Goal: Task Accomplishment & Management: Manage account settings

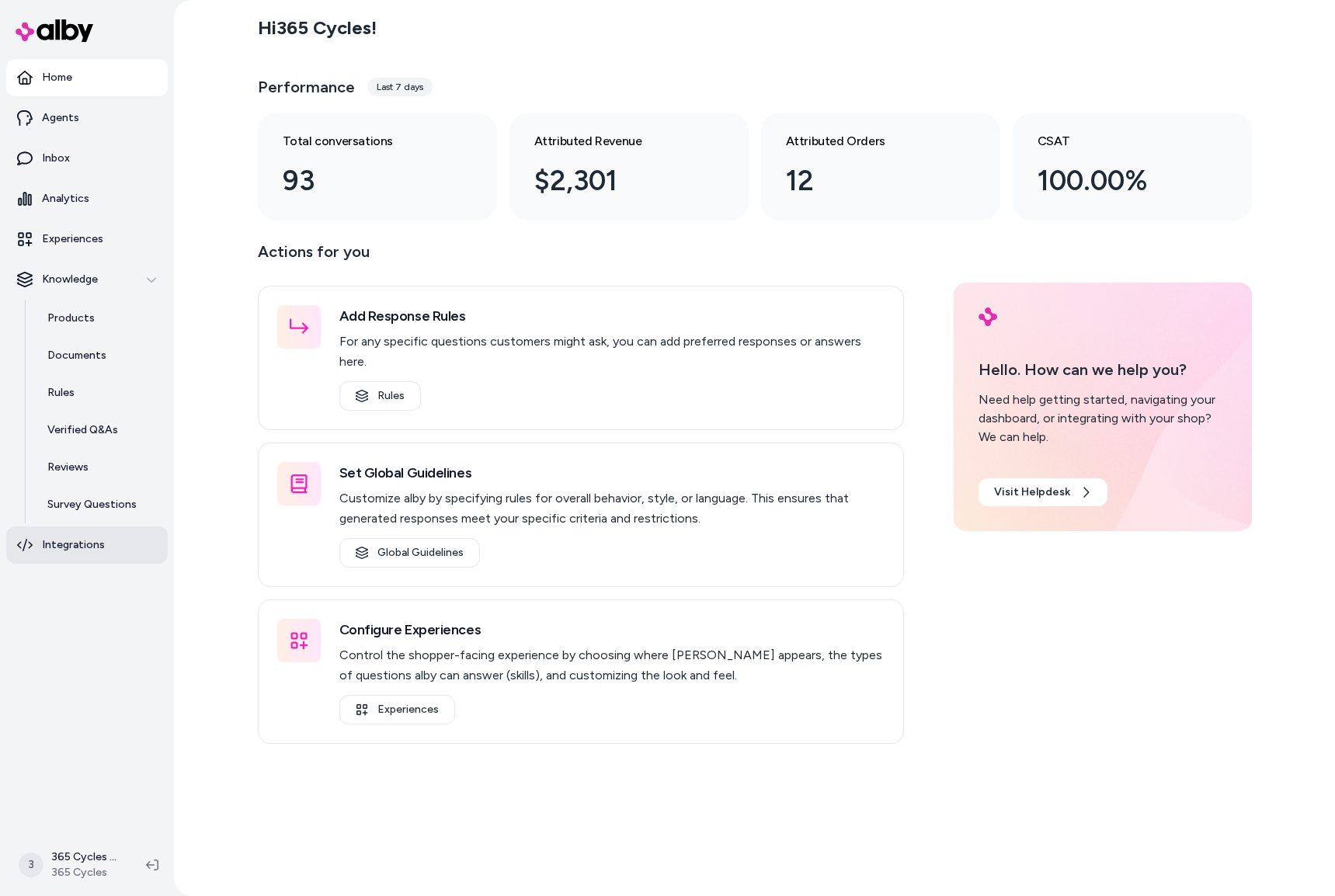
click at [73, 548] on p "Integrations" at bounding box center [73, 545] width 63 height 15
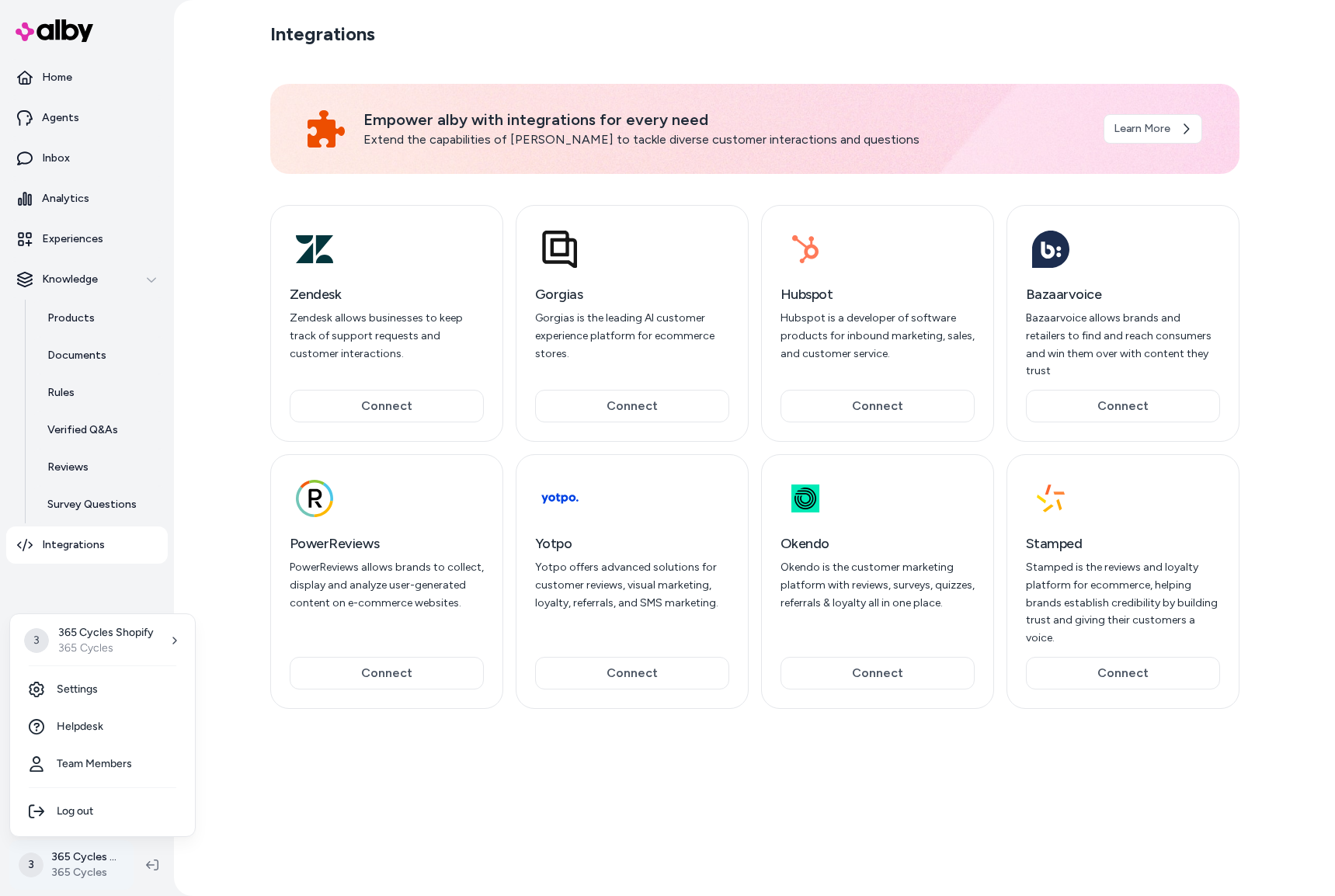
click at [79, 857] on html "Home Agents Inbox Analytics Experiences Knowledge Products Documents Rules Veri…" at bounding box center [667, 448] width 1335 height 896
click at [111, 689] on link "Settings" at bounding box center [102, 689] width 172 height 38
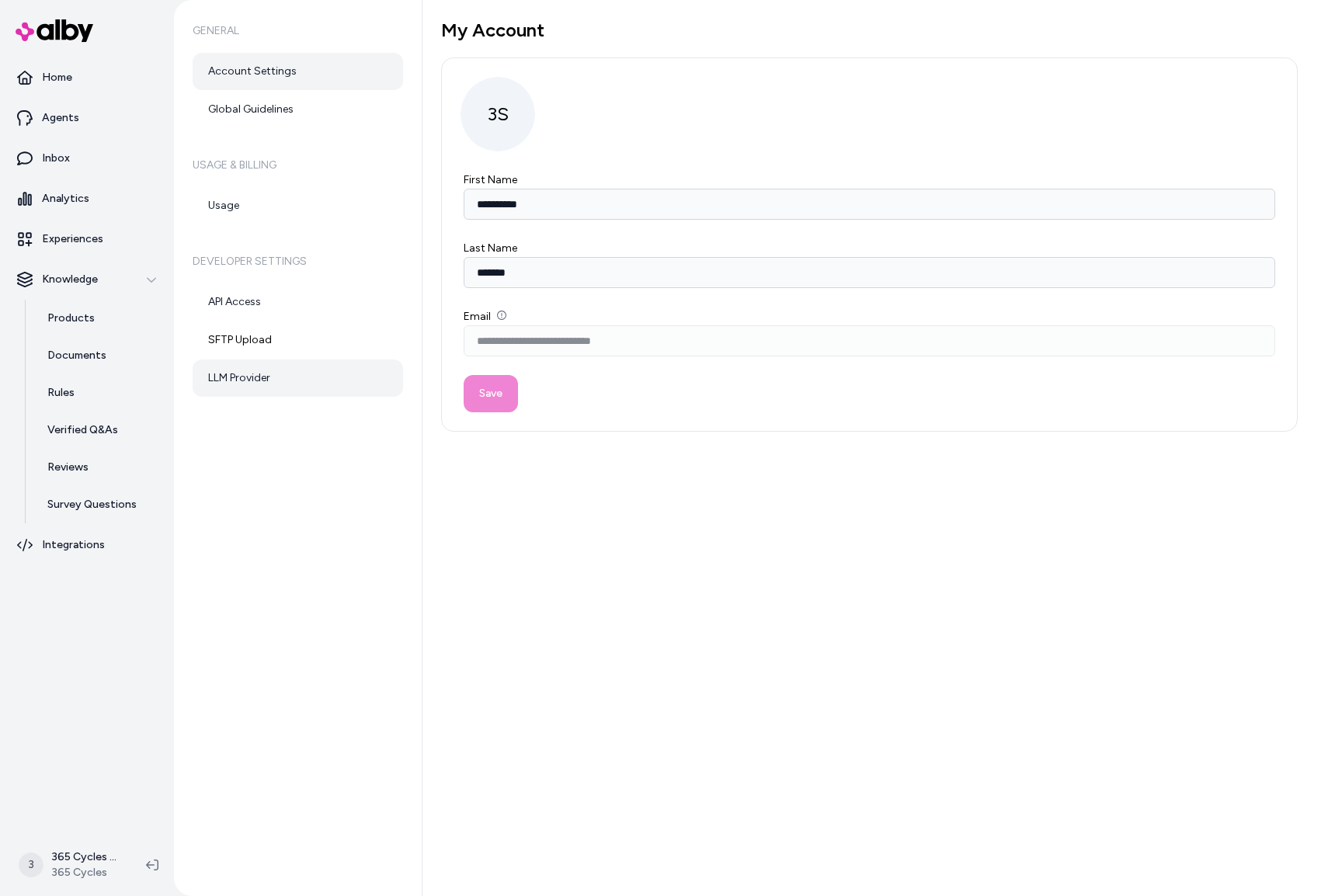
click at [280, 379] on link "LLM Provider" at bounding box center [298, 378] width 211 height 38
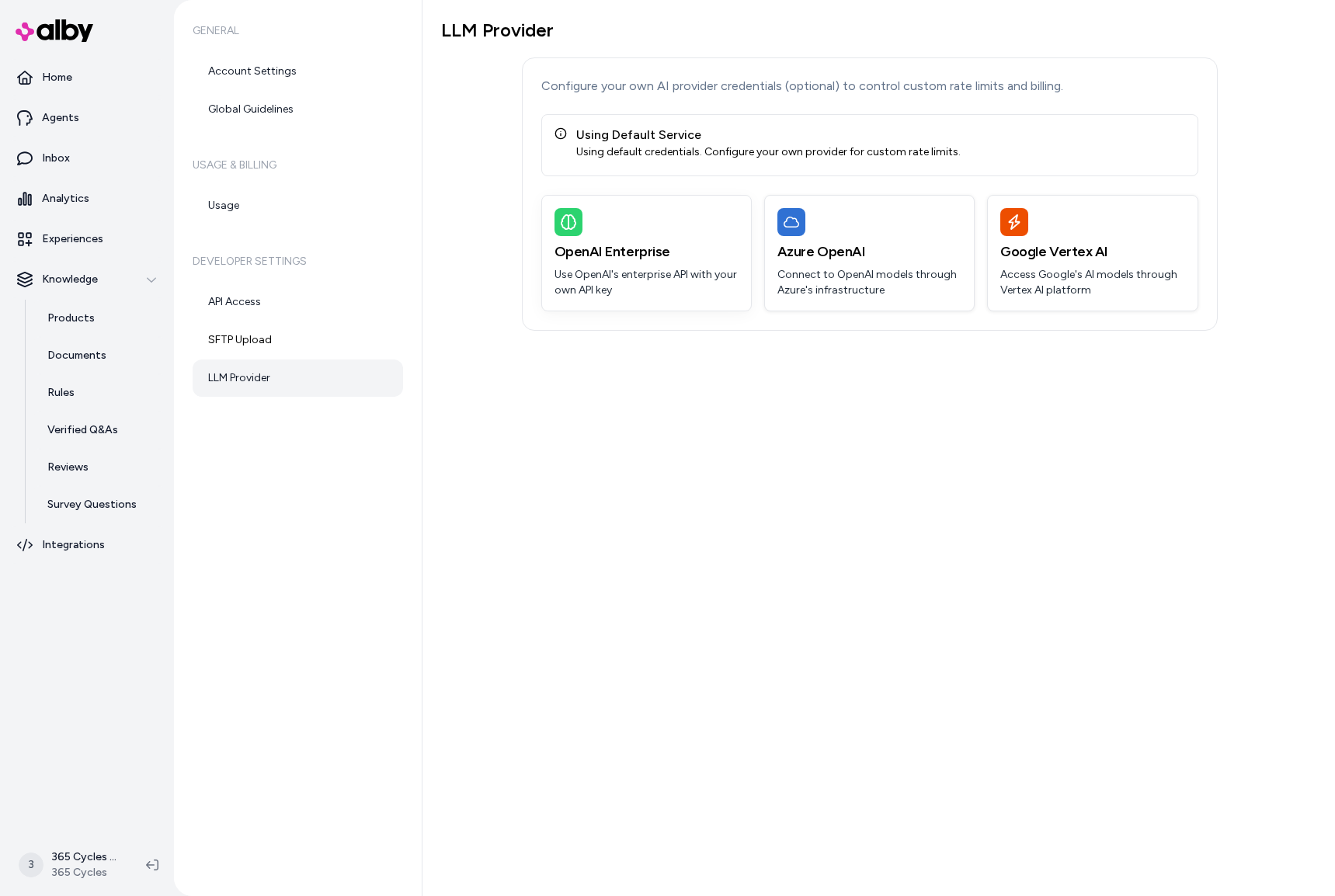
click at [646, 242] on h3 "OpenAI Enterprise" at bounding box center [647, 251] width 184 height 21
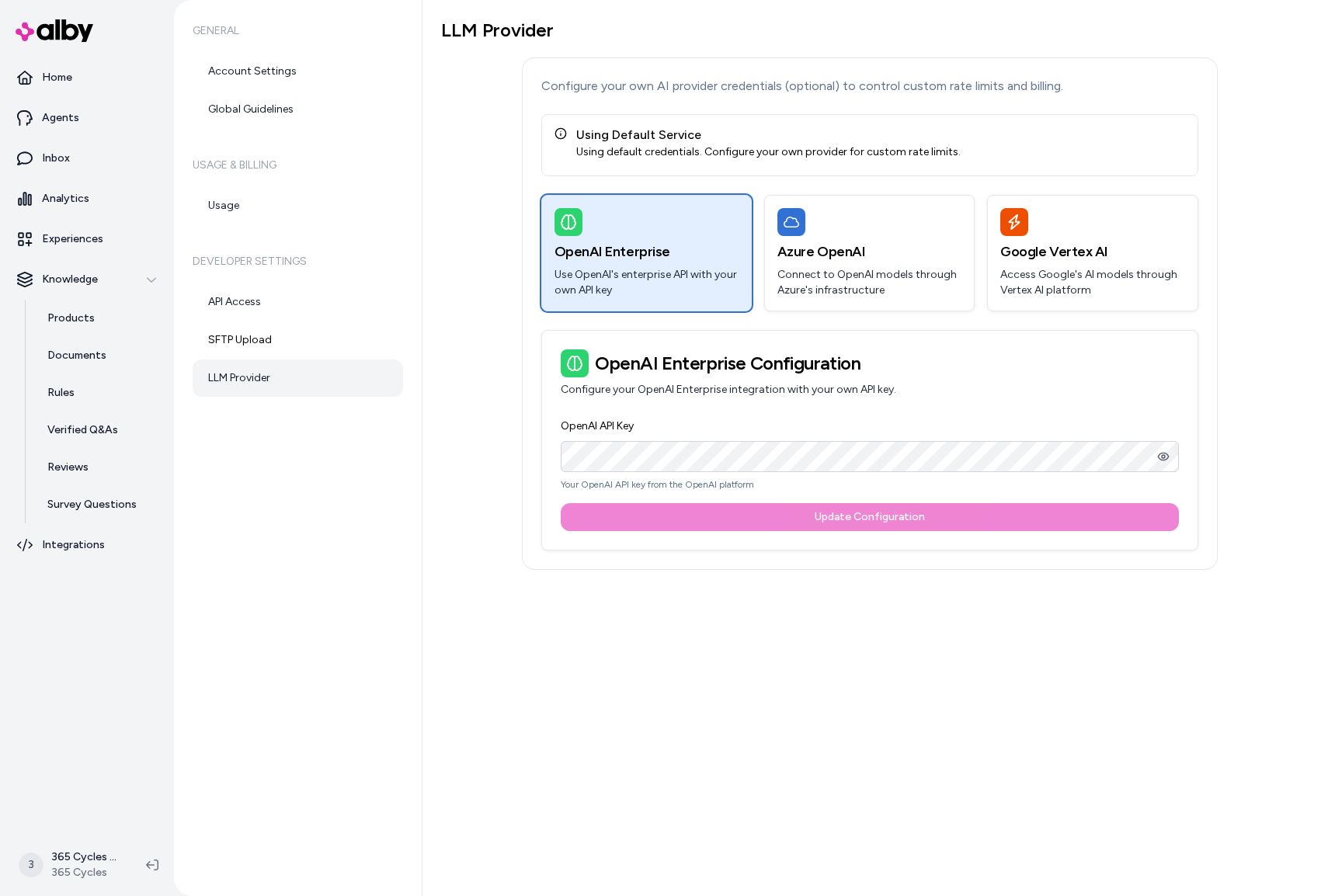
click at [1053, 522] on form "OpenAI API Key Your OpenAI API key from the OpenAI platform Update Configuration" at bounding box center [869, 474] width 618 height 115
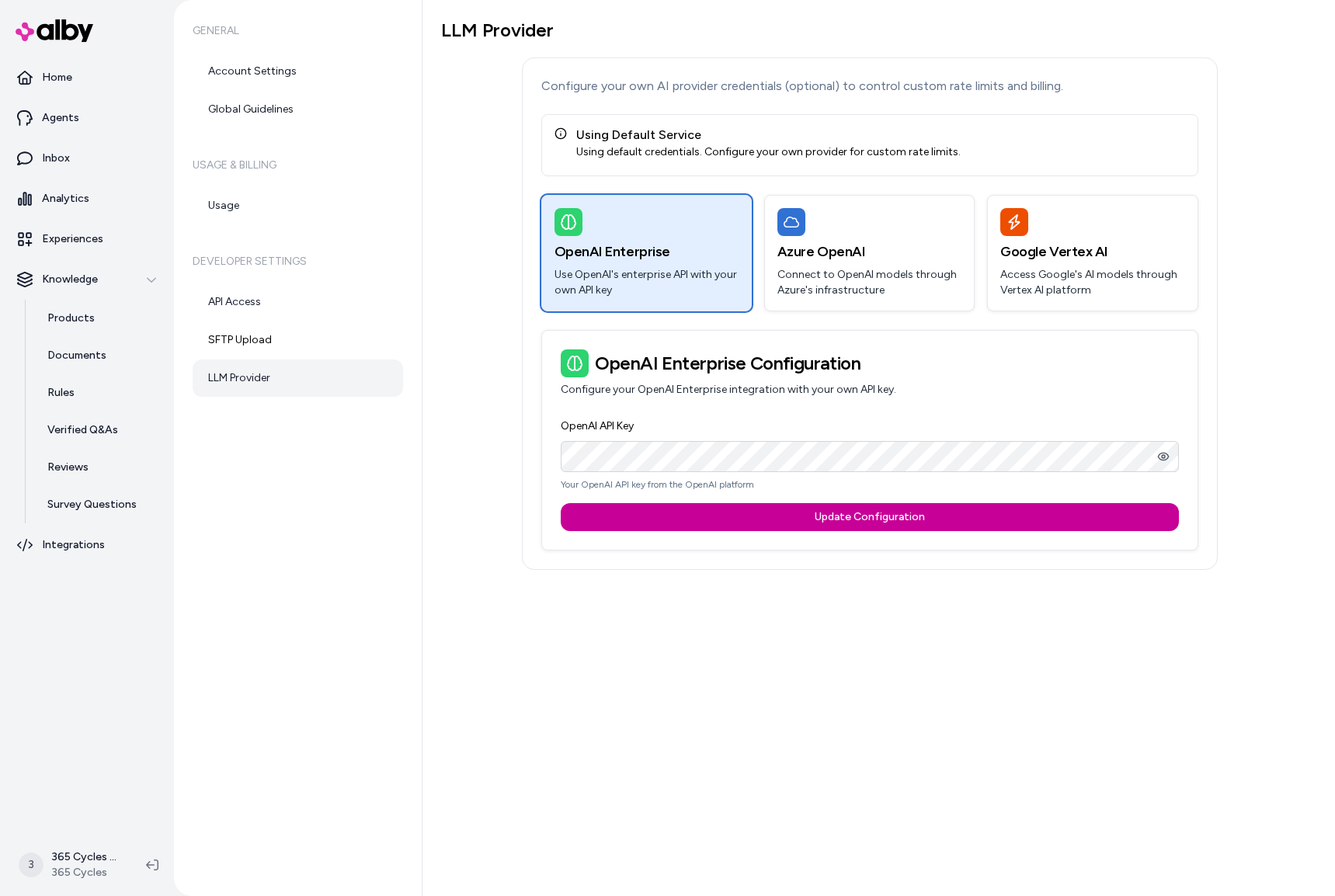
click at [893, 514] on button "Update Configuration" at bounding box center [869, 517] width 618 height 28
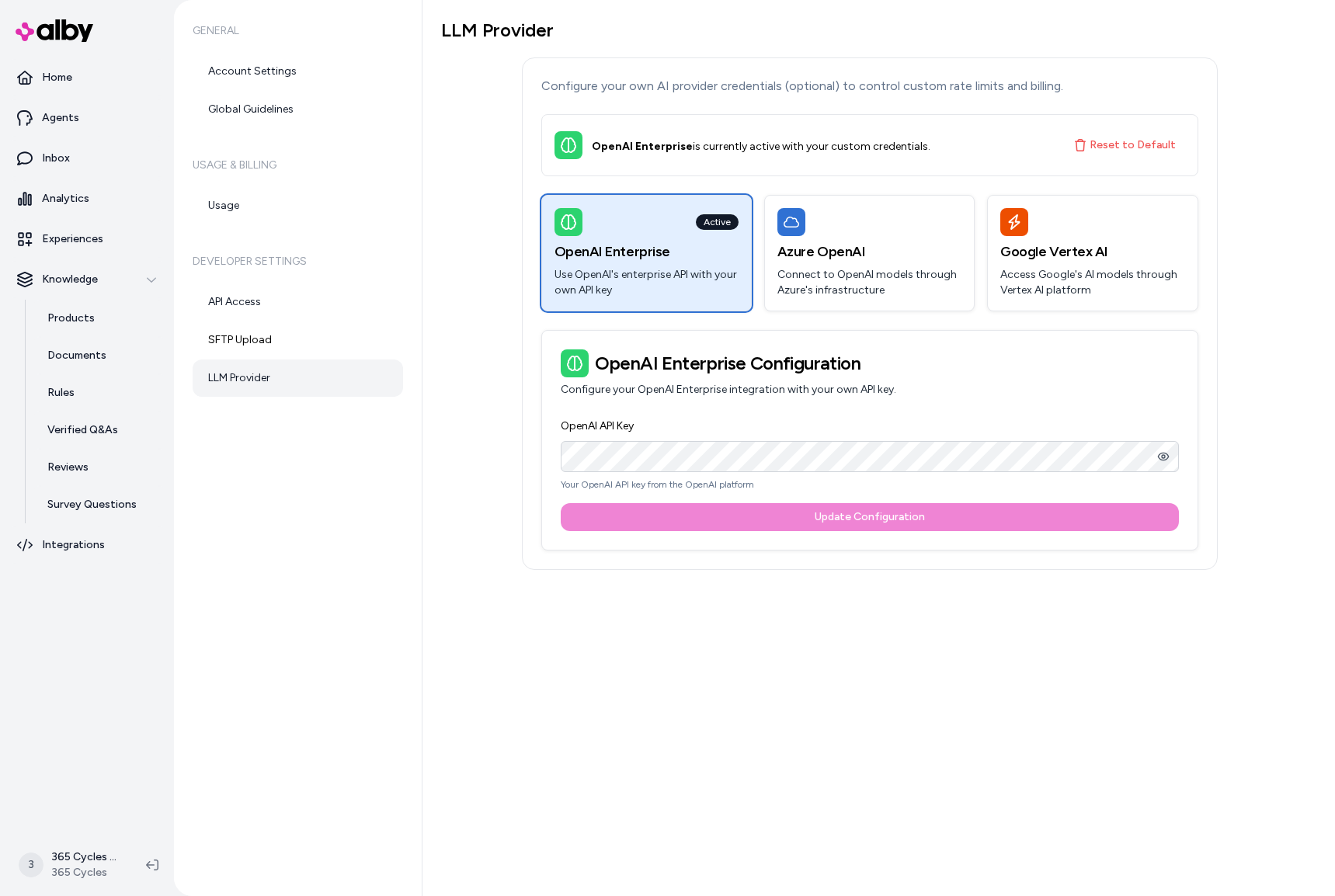
click at [441, 291] on div "LLM Provider Configure your own AI provider credentials (optional) to control c…" at bounding box center [869, 294] width 856 height 551
click at [292, 339] on link "SFTP Upload" at bounding box center [298, 340] width 211 height 38
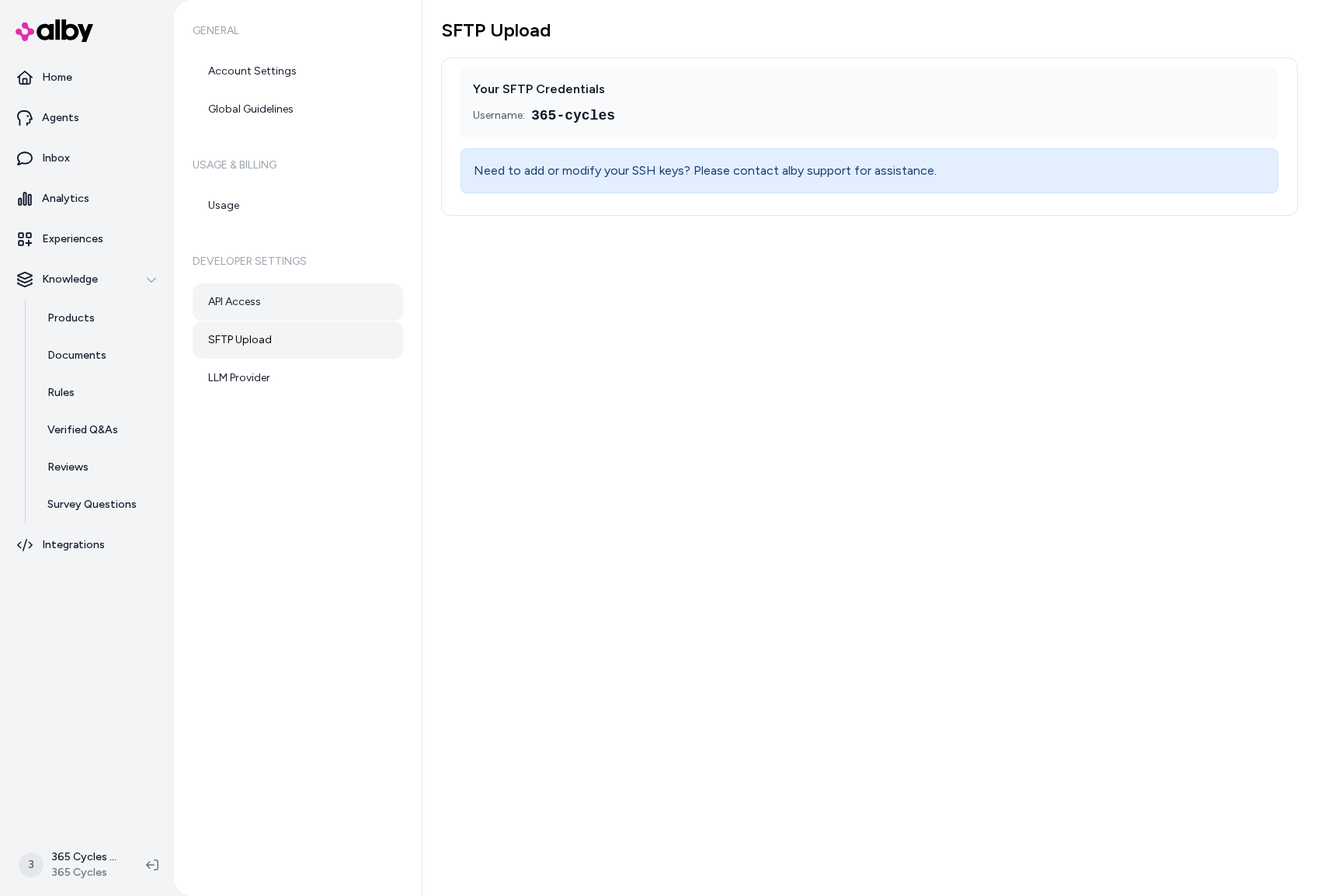
click at [294, 304] on link "API Access" at bounding box center [298, 302] width 211 height 38
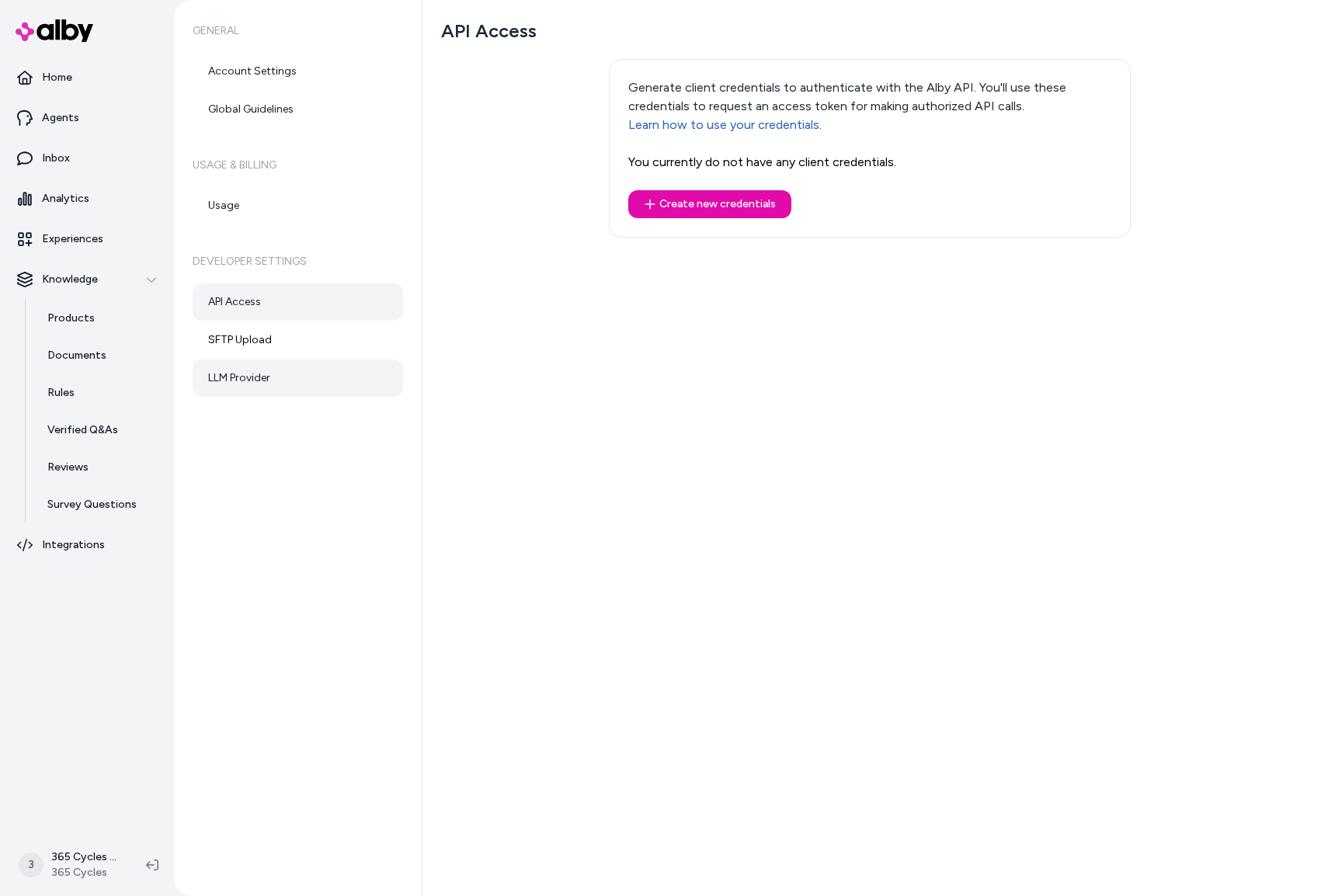
click at [265, 383] on link "LLM Provider" at bounding box center [298, 378] width 211 height 38
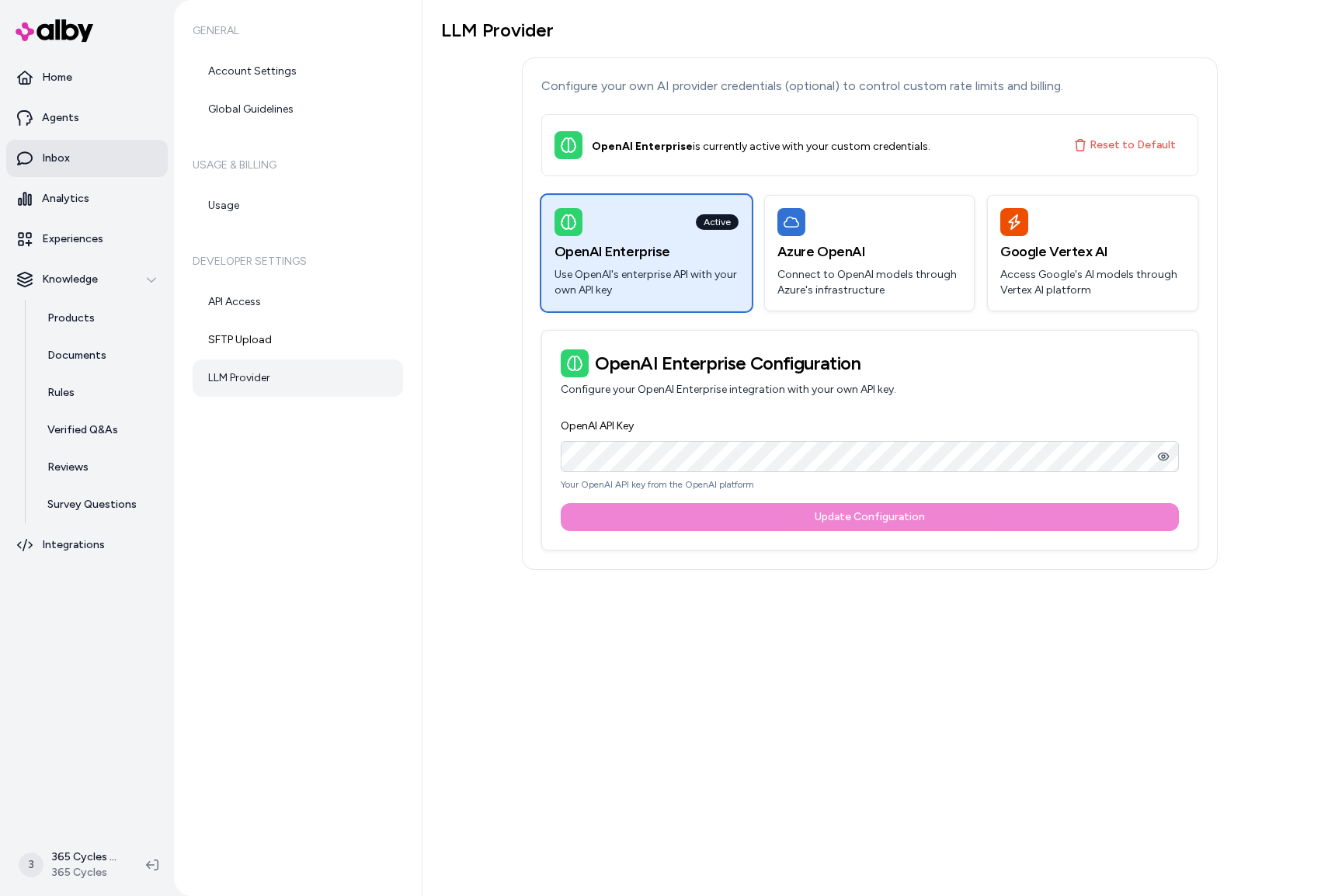
click at [73, 159] on link "Inbox" at bounding box center [86, 159] width 161 height 38
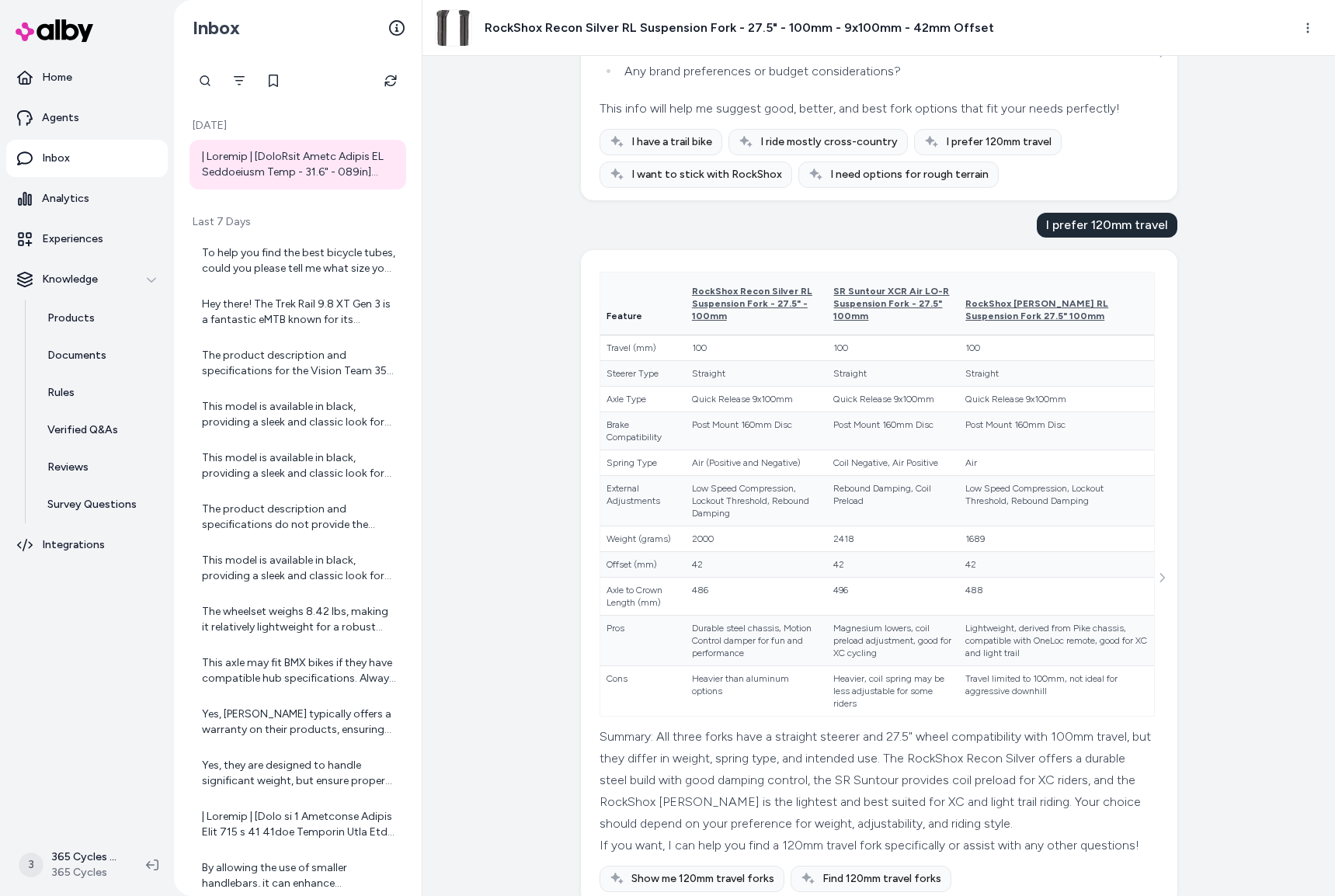
scroll to position [618, 0]
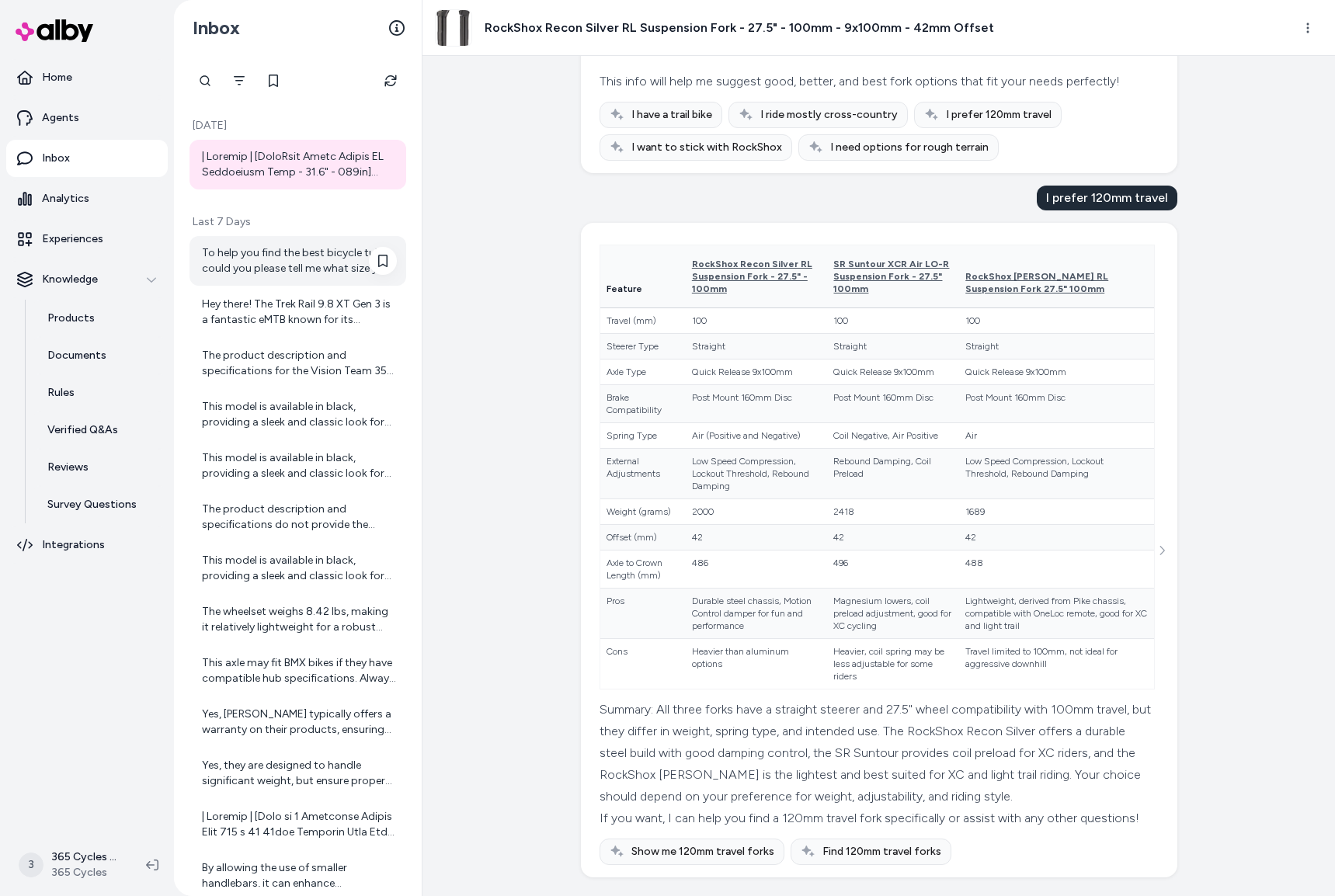
click at [320, 250] on div "To help you find the best bicycle tubes, could you please tell me what size you…" at bounding box center [300, 261] width 195 height 31
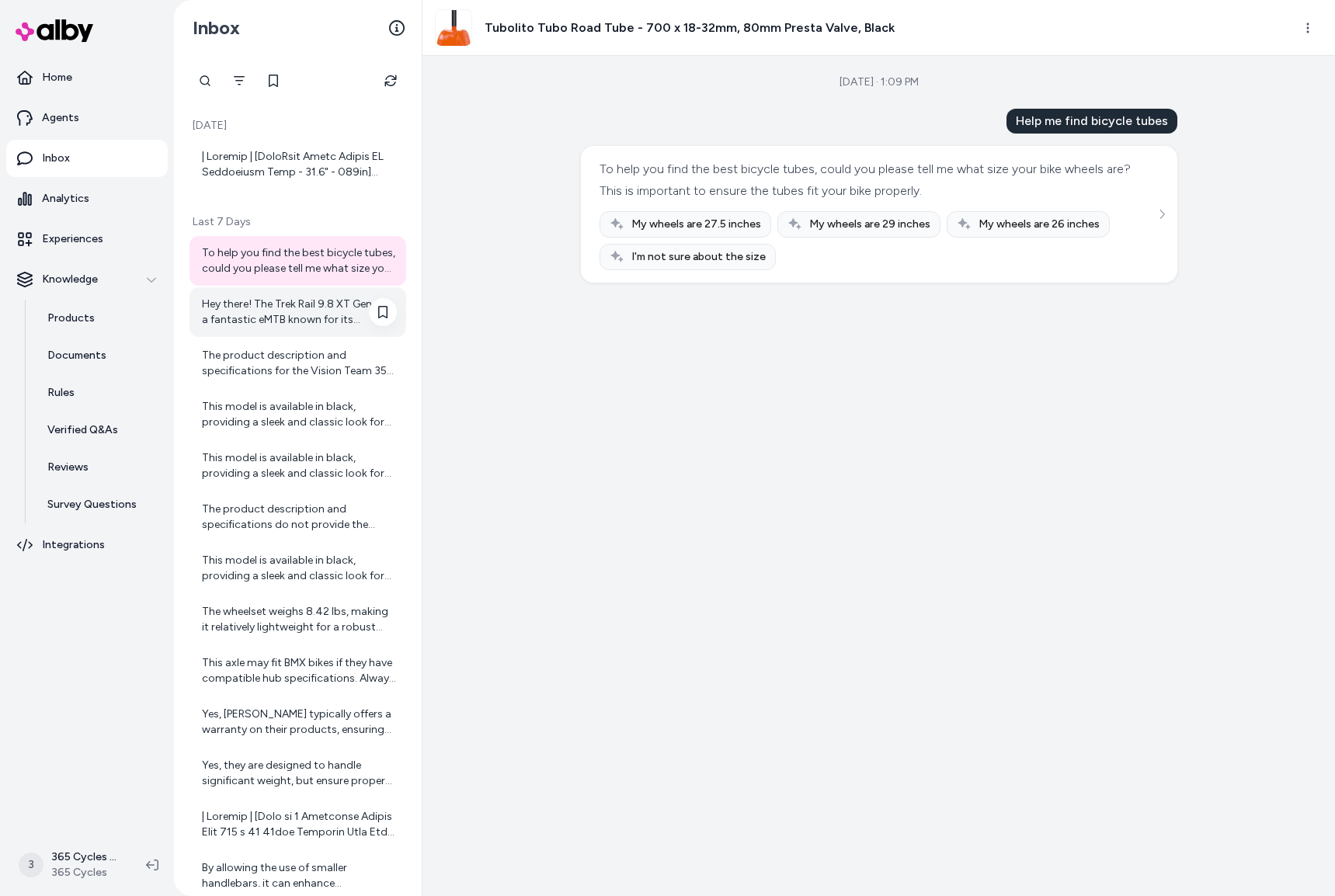
click at [330, 310] on div "Hey there! The Trek Rail 9.8 XT Gen 3 is a fantastic eMTB known for its perform…" at bounding box center [300, 312] width 195 height 31
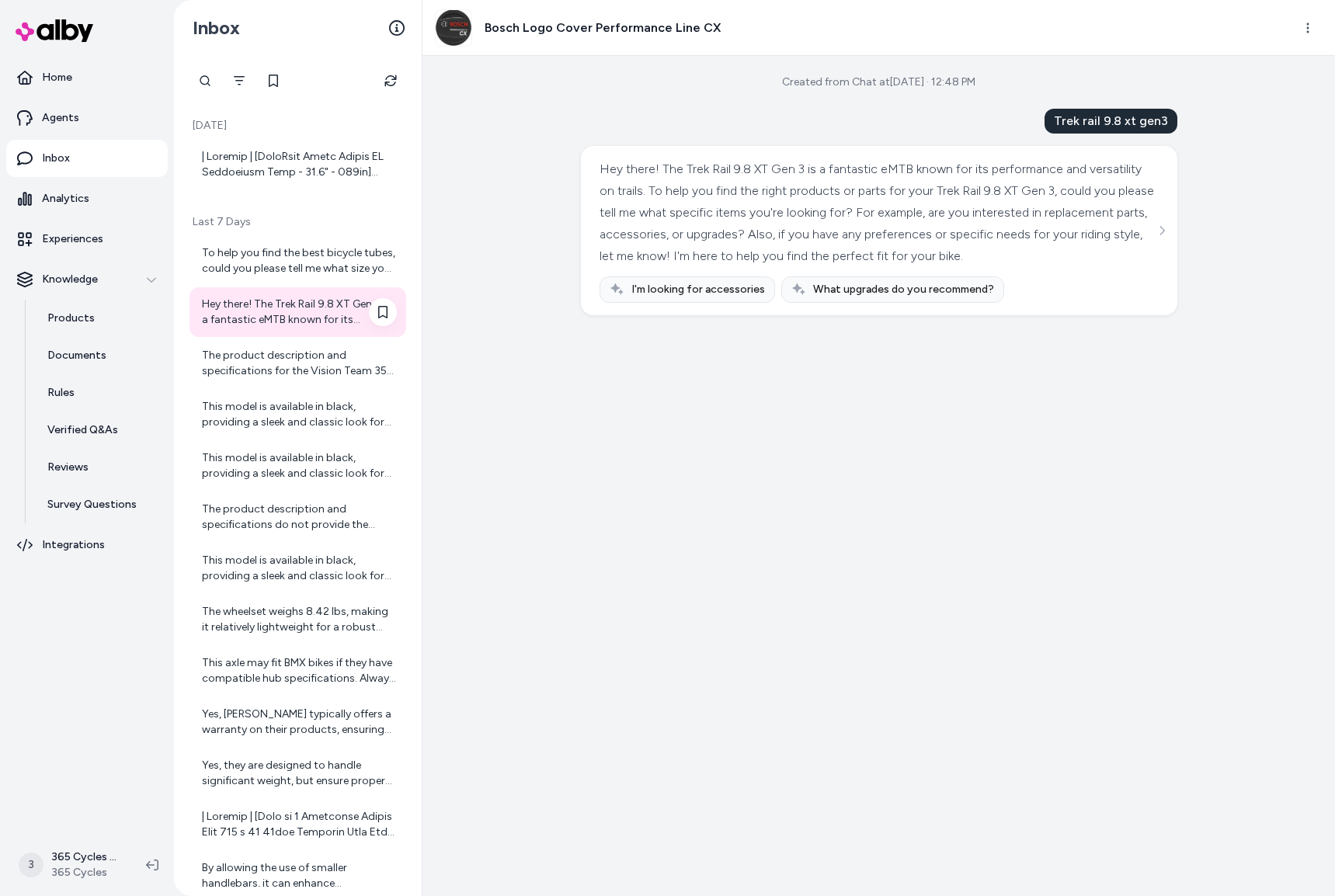
scroll to position [34, 0]
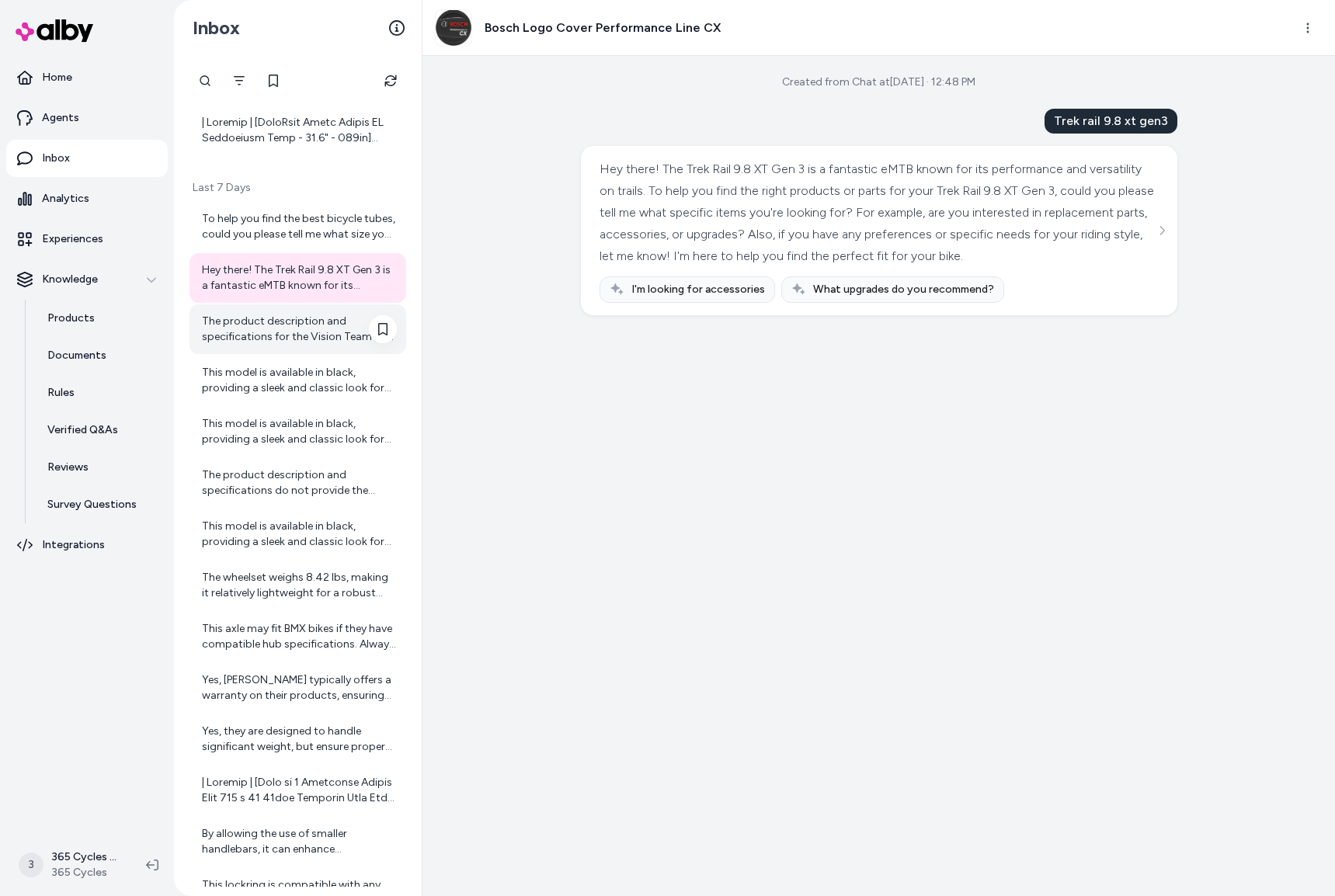
click at [289, 322] on div "The product description and specifications for the Vision Team 35 Alloy Wheelse…" at bounding box center [300, 330] width 195 height 31
